Goal: Task Accomplishment & Management: Use online tool/utility

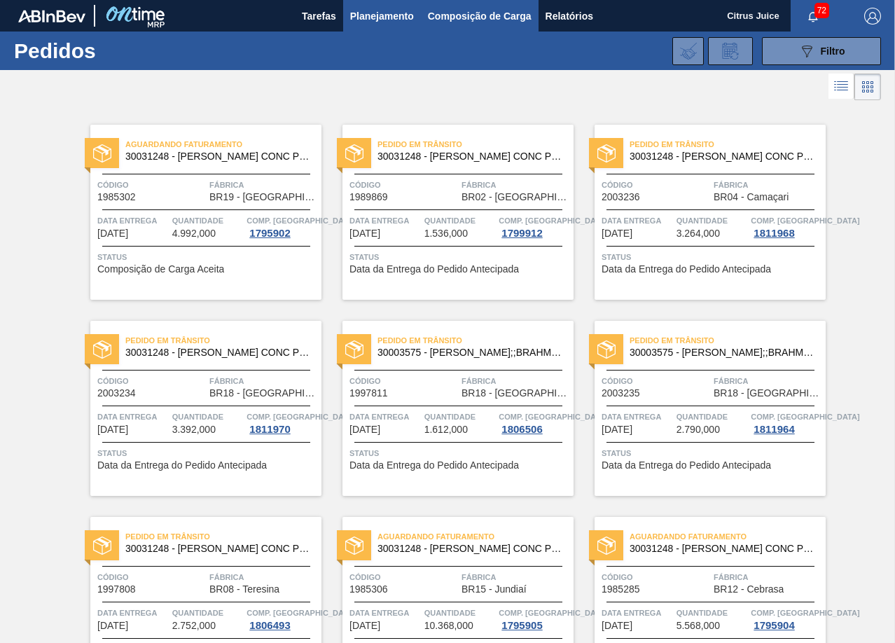
click at [485, 11] on span "Composição de Carga" at bounding box center [480, 16] width 104 height 17
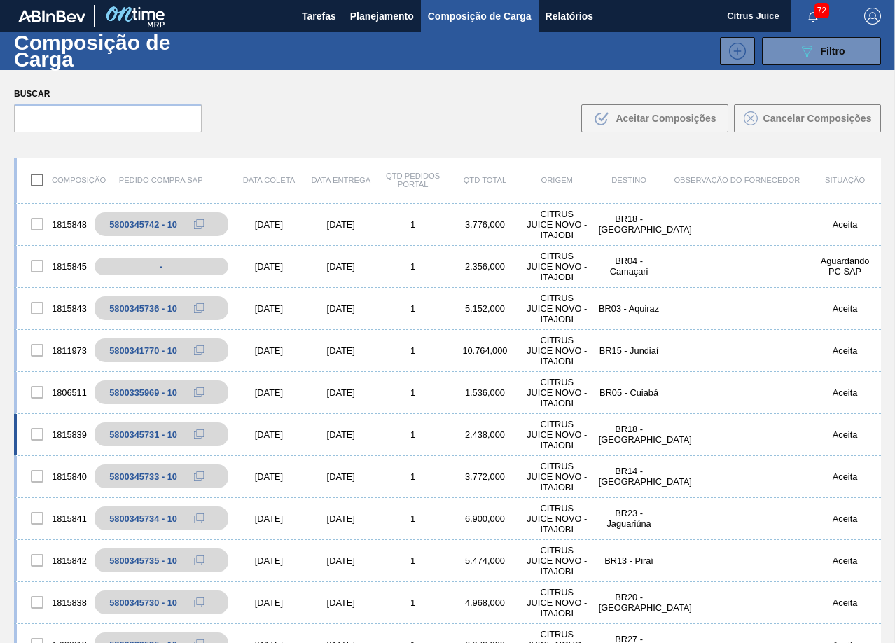
scroll to position [210, 0]
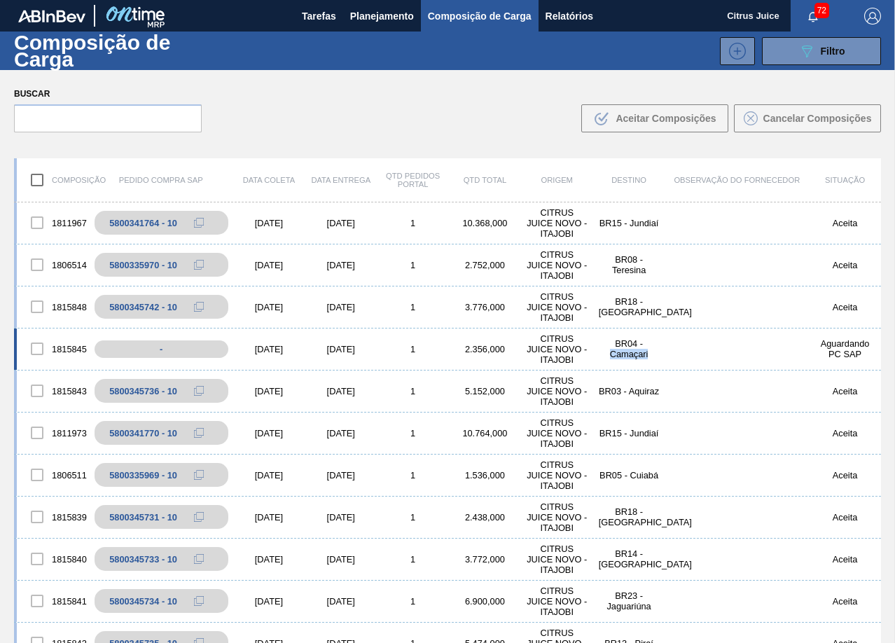
drag, startPoint x: 607, startPoint y: 356, endPoint x: 651, endPoint y: 355, distance: 43.4
click at [651, 355] on div "BR04 - Camaçari" at bounding box center [629, 348] width 72 height 21
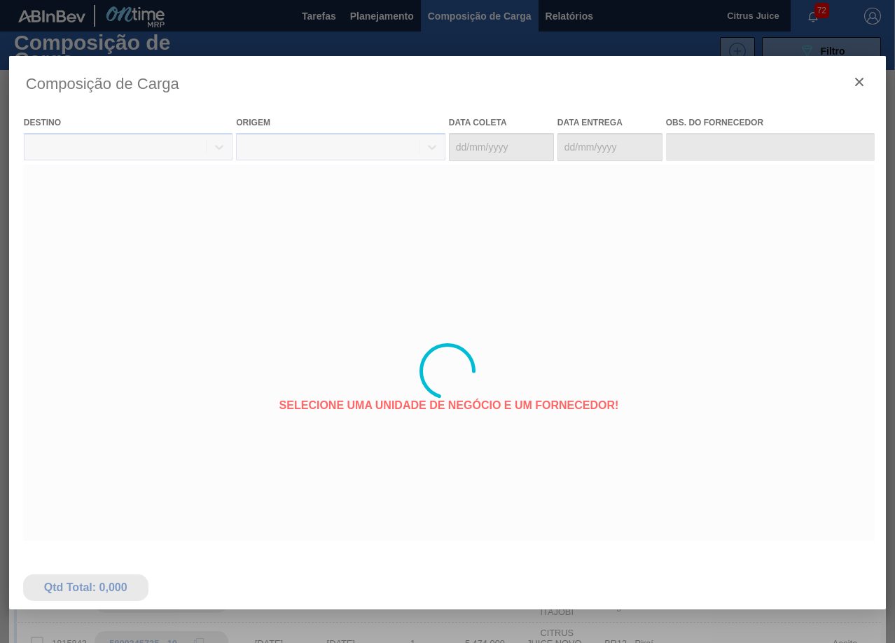
click at [857, 74] on div at bounding box center [447, 371] width 877 height 630
type coleta "[DATE]"
type entrega "[DATE]"
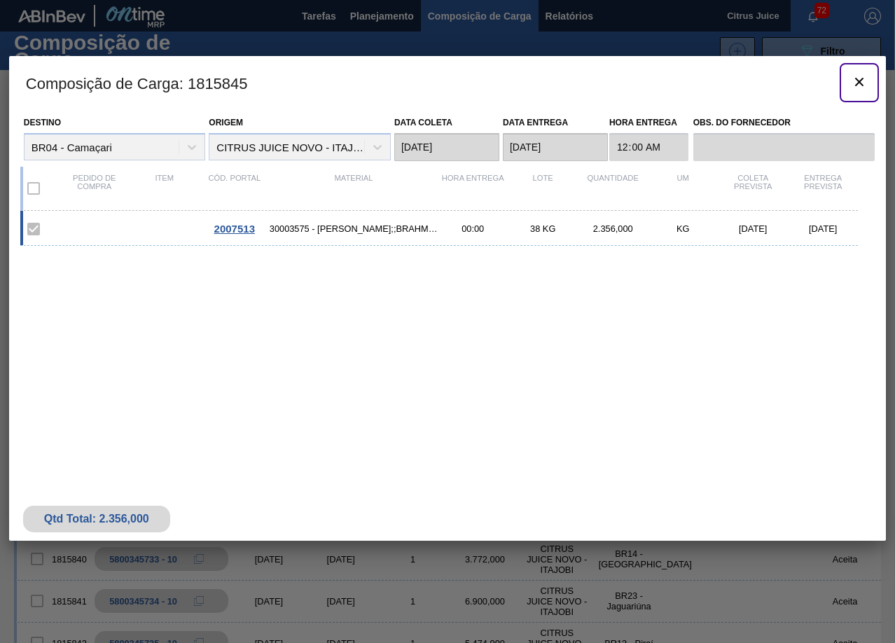
click at [856, 81] on icon "botão de ícone" at bounding box center [859, 82] width 17 height 17
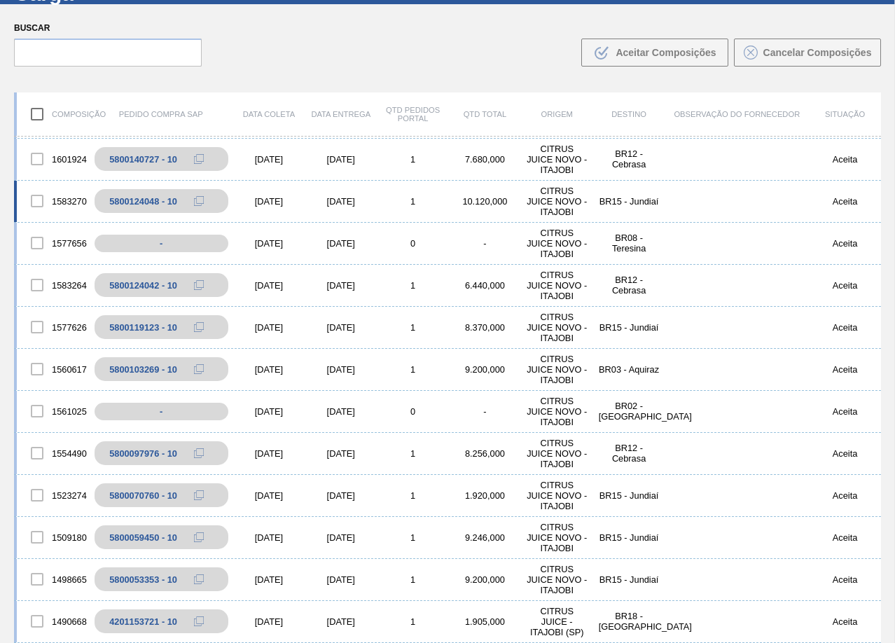
scroll to position [31, 0]
